Goal: Use online tool/utility: Utilize a website feature to perform a specific function

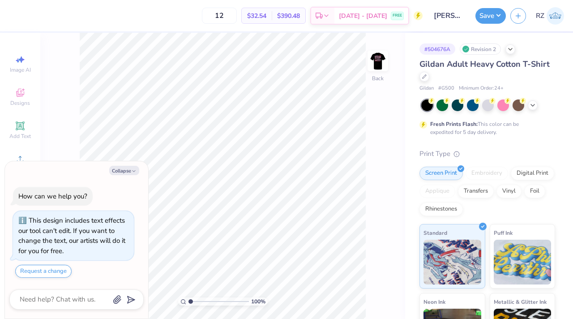
type textarea "x"
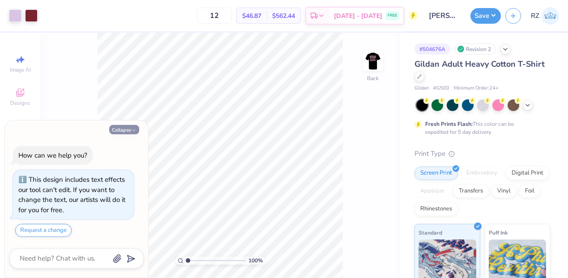
click at [129, 131] on button "Collapse" at bounding box center [124, 129] width 30 height 9
type textarea "x"
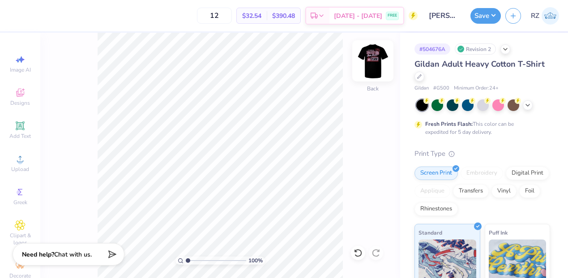
click at [376, 56] on img at bounding box center [373, 61] width 36 height 36
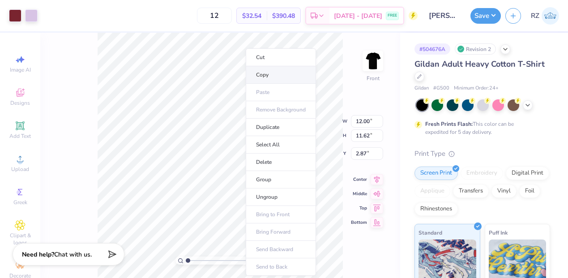
click at [273, 77] on li "Copy" at bounding box center [281, 74] width 70 height 17
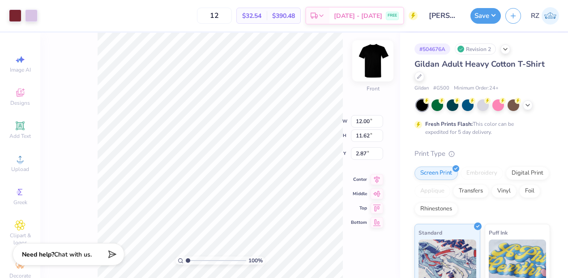
click at [374, 64] on img at bounding box center [373, 61] width 36 height 36
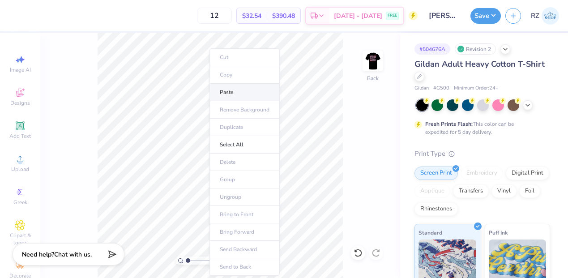
click at [228, 92] on li "Paste" at bounding box center [245, 92] width 70 height 17
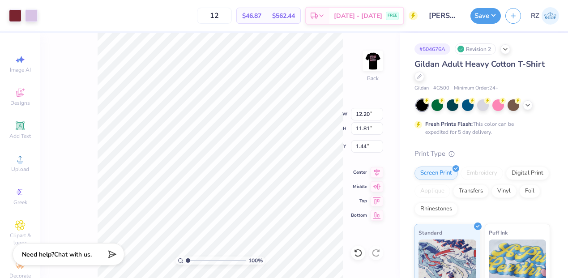
type input "1.44"
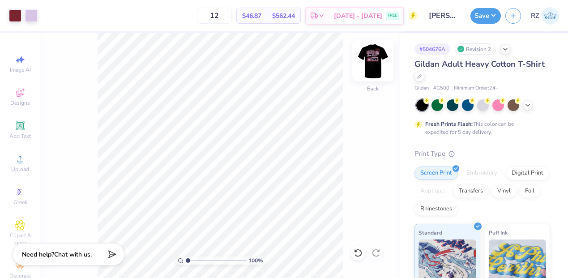
click at [368, 66] on img at bounding box center [373, 61] width 36 height 36
click at [367, 59] on img at bounding box center [373, 61] width 36 height 36
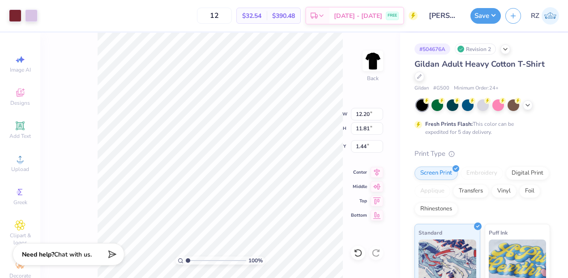
type input "3.00"
click at [232, 19] on input "12" at bounding box center [214, 16] width 35 height 16
type input "12"
click at [354, 257] on icon at bounding box center [358, 253] width 9 height 9
click at [355, 255] on icon at bounding box center [358, 253] width 8 height 8
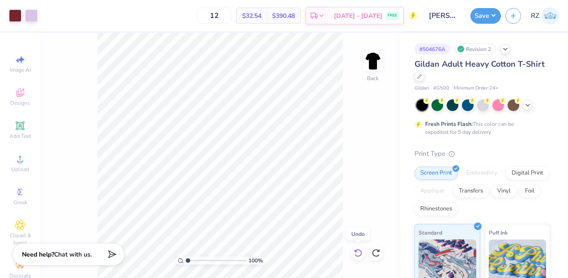
click at [359, 253] on icon at bounding box center [358, 253] width 9 height 9
click at [357, 252] on icon at bounding box center [356, 251] width 2 height 2
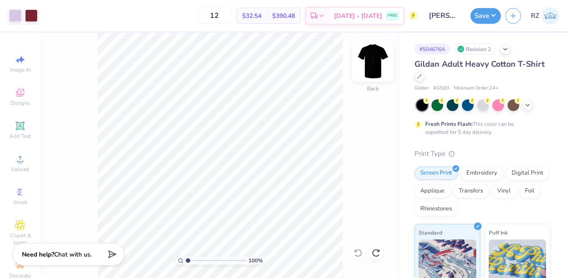
click at [367, 62] on img at bounding box center [373, 61] width 36 height 36
click at [358, 251] on icon at bounding box center [358, 253] width 9 height 9
click at [368, 63] on img at bounding box center [373, 61] width 36 height 36
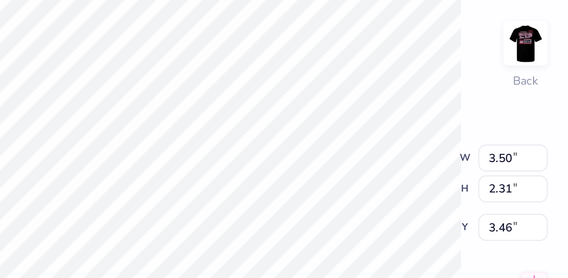
type input "3.59"
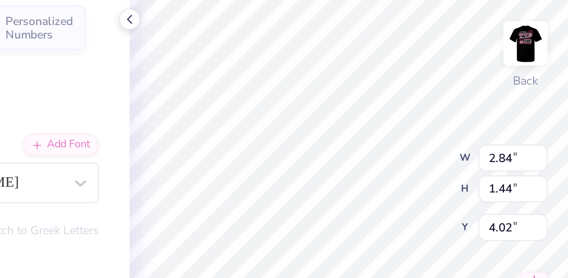
type input "2.84"
type input "1.44"
type input "3.93"
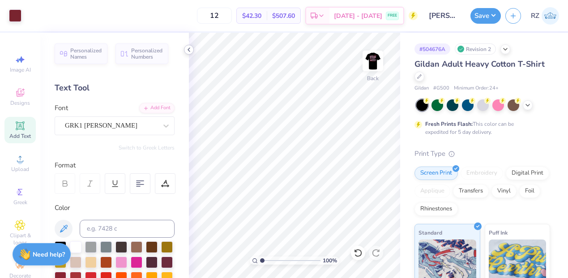
click at [190, 48] on polyline at bounding box center [189, 50] width 2 height 4
type input "3.62"
click at [190, 51] on icon at bounding box center [188, 49] width 7 height 7
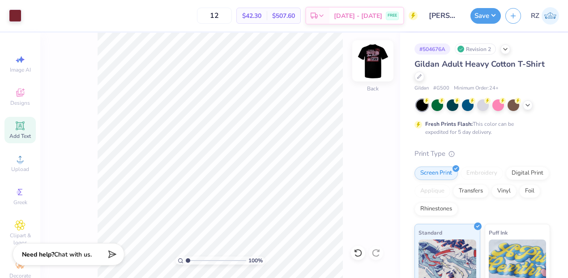
click at [369, 62] on img at bounding box center [373, 61] width 36 height 36
click at [356, 248] on div "100 % Front" at bounding box center [220, 155] width 360 height 245
click at [366, 62] on img at bounding box center [373, 61] width 18 height 18
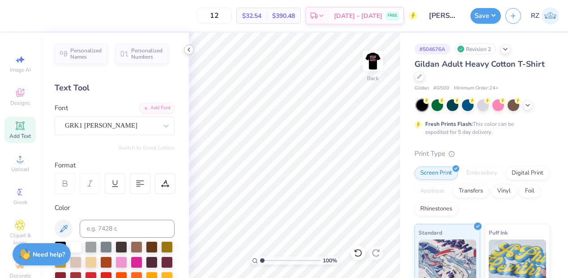
click at [190, 50] on icon at bounding box center [188, 49] width 7 height 7
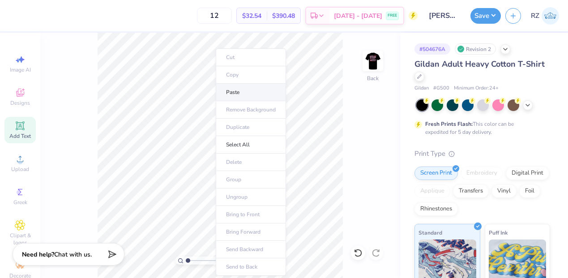
click at [224, 92] on li "Paste" at bounding box center [251, 92] width 70 height 17
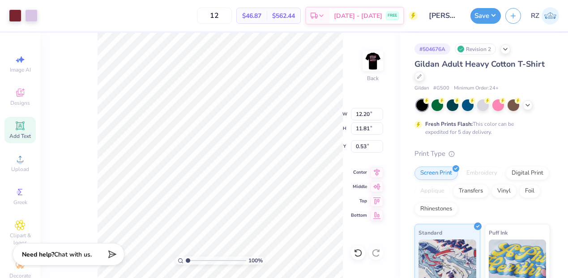
type input "3.00"
type input "13.08"
type input "12.67"
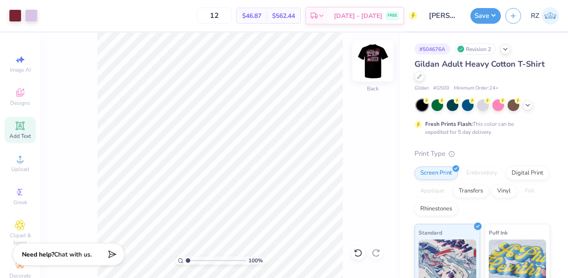
click at [376, 58] on img at bounding box center [373, 61] width 36 height 36
click at [366, 70] on img at bounding box center [373, 61] width 36 height 36
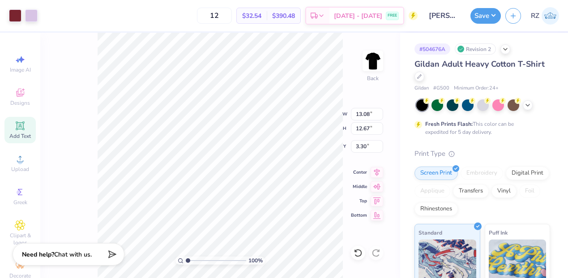
type input "3.30"
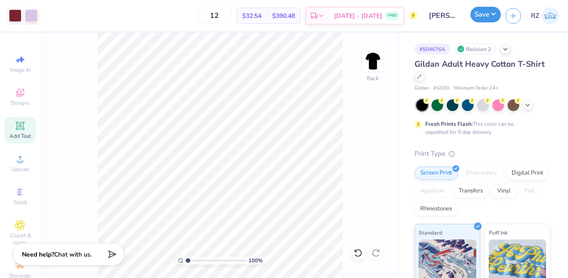
click at [484, 16] on button "Save" at bounding box center [486, 15] width 30 height 16
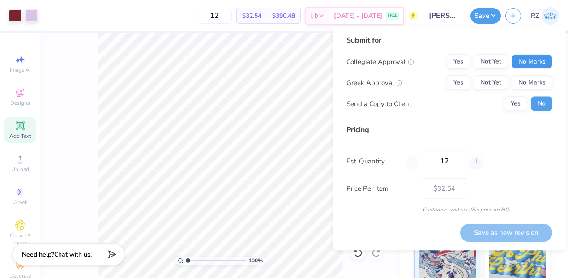
click at [539, 58] on button "No Marks" at bounding box center [532, 62] width 41 height 14
click at [457, 86] on button "Yes" at bounding box center [458, 83] width 23 height 14
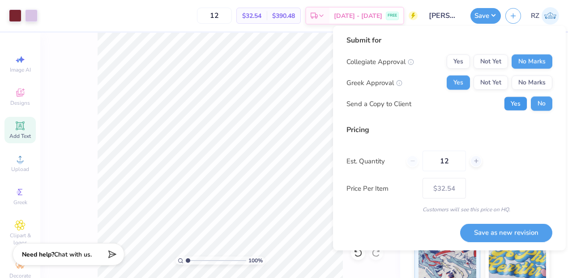
click at [516, 110] on button "Yes" at bounding box center [515, 104] width 23 height 14
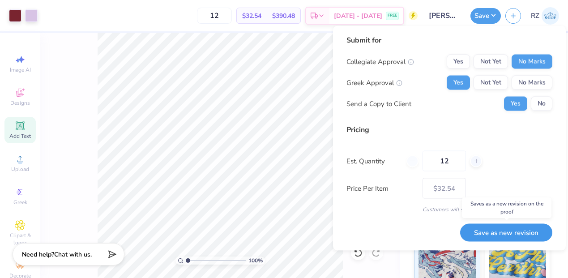
click at [491, 234] on button "Save as new revision" at bounding box center [506, 232] width 92 height 18
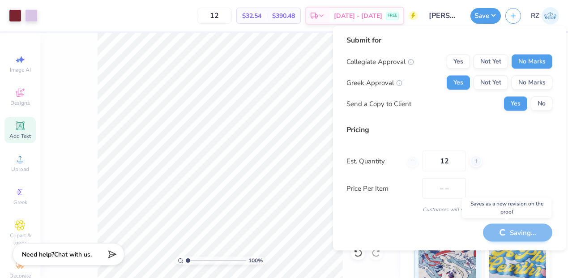
type input "$32.54"
